Goal: Information Seeking & Learning: Check status

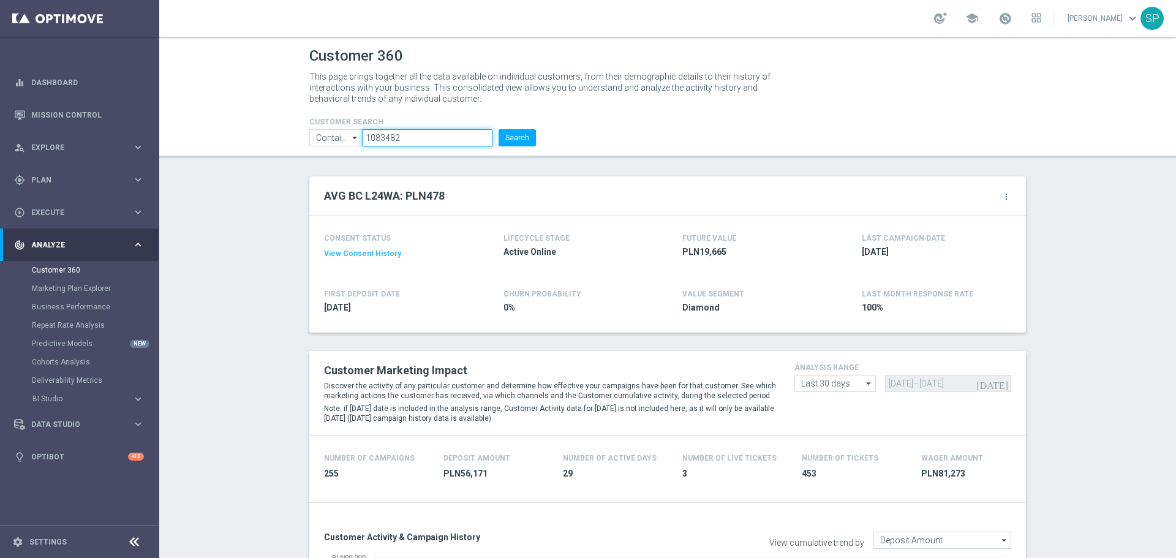
click at [444, 138] on input "1083482" at bounding box center [427, 137] width 131 height 17
paste input "388647"
type input "1388647"
click at [499, 129] on button "Search" at bounding box center [517, 137] width 37 height 17
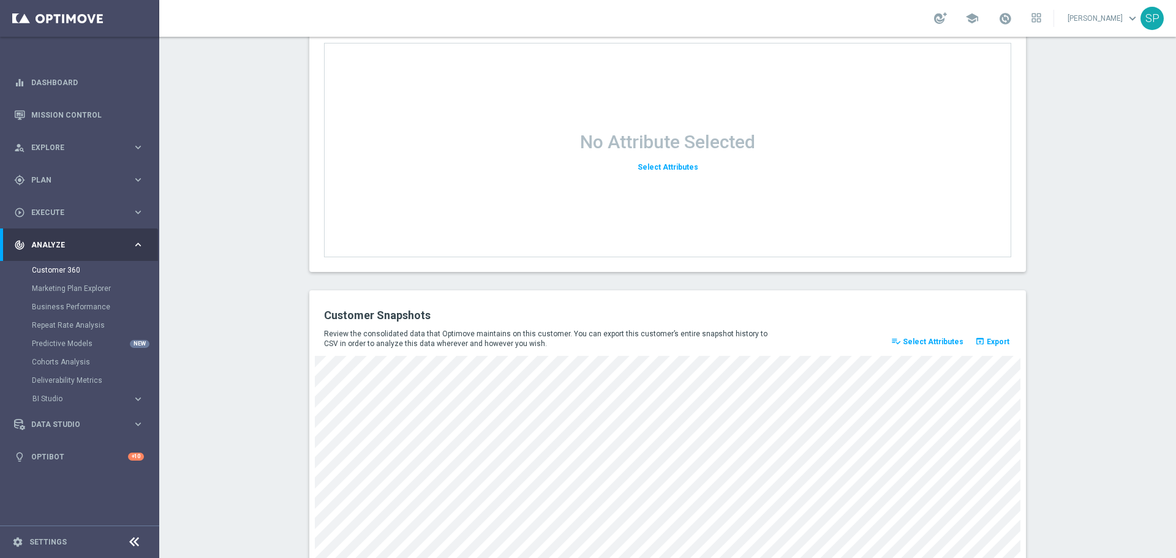
scroll to position [1572, 0]
